Goal: Information Seeking & Learning: Compare options

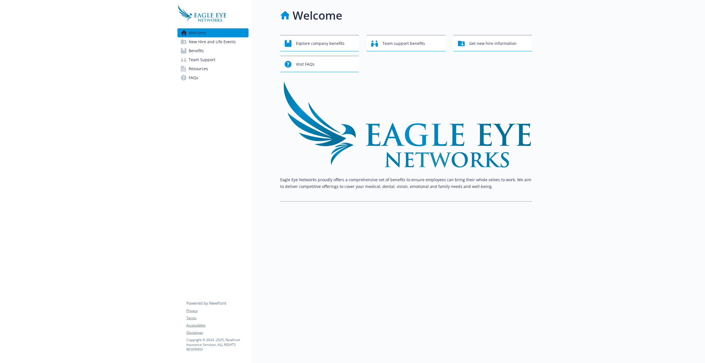
click at [473, 113] on img at bounding box center [406, 124] width 252 height 87
click at [214, 51] on link "Benefits" at bounding box center [213, 50] width 71 height 9
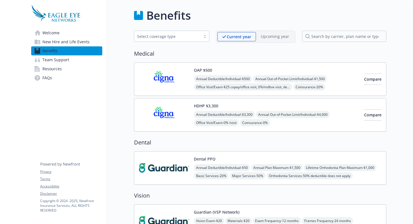
click at [243, 60] on div "Medical OAP $500 Annual Deductible/Individual - $500 Annual Out-of-Pocket Limit…" at bounding box center [260, 90] width 252 height 82
click at [364, 82] on button "Compare" at bounding box center [372, 79] width 17 height 11
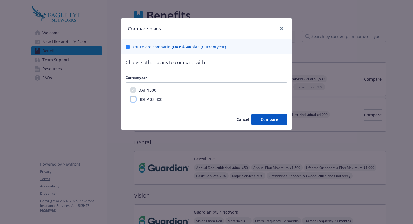
click at [135, 99] on input "HDHP $3,300" at bounding box center [133, 99] width 6 height 6
checkbox input "true"
click at [260, 117] on button "Compare" at bounding box center [269, 119] width 36 height 11
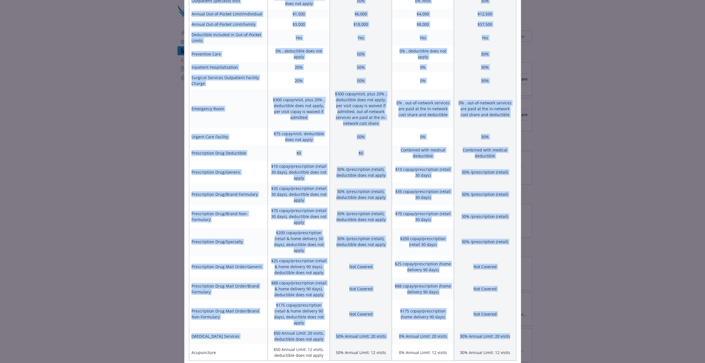
scroll to position [175, 0]
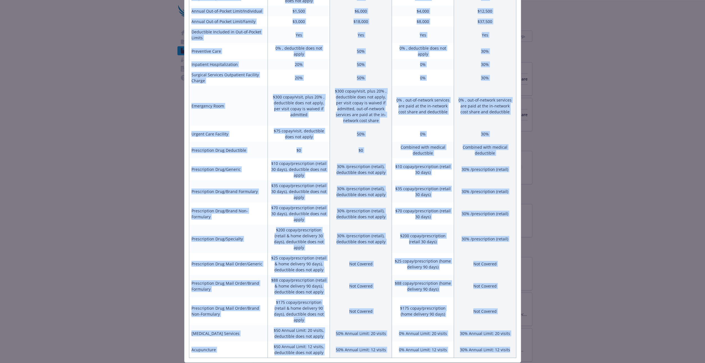
drag, startPoint x: 188, startPoint y: 26, endPoint x: 512, endPoint y: 333, distance: 446.5
click at [509, 335] on div "Benefits Info OAP $500 Current year HDHP $3,300 Current year Employee Only (Mon…" at bounding box center [352, 103] width 337 height 520
copy div "Benefits Info OAP $500 Current year HDHP $3,300 Current year Employee Only (Mon…"
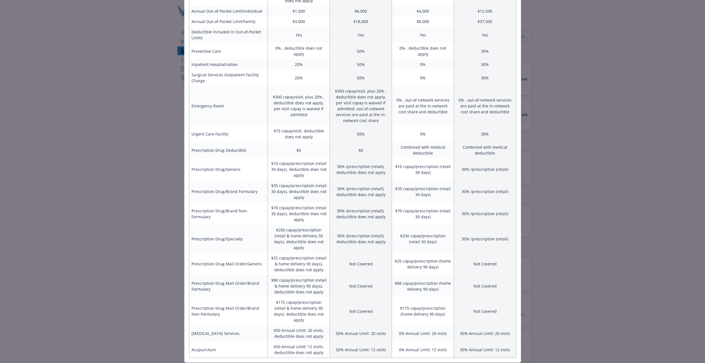
click at [444, 132] on td "0%" at bounding box center [423, 134] width 62 height 16
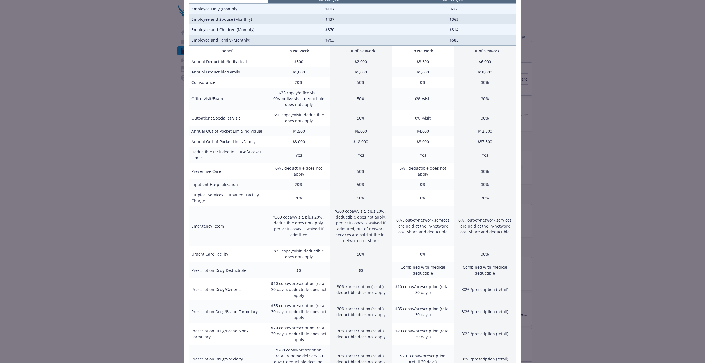
scroll to position [0, 0]
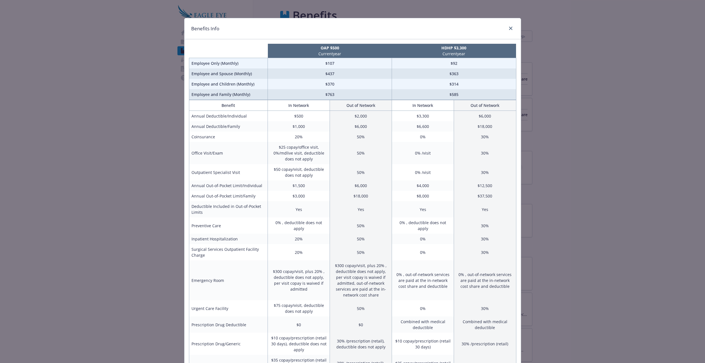
click at [549, 154] on div "Benefits Info OAP $500 Current year HDHP $3,300 Current year Employee Only (Mon…" at bounding box center [352, 181] width 705 height 363
click at [509, 29] on icon "close" at bounding box center [510, 28] width 3 height 3
